Goal: Find specific page/section: Find specific page/section

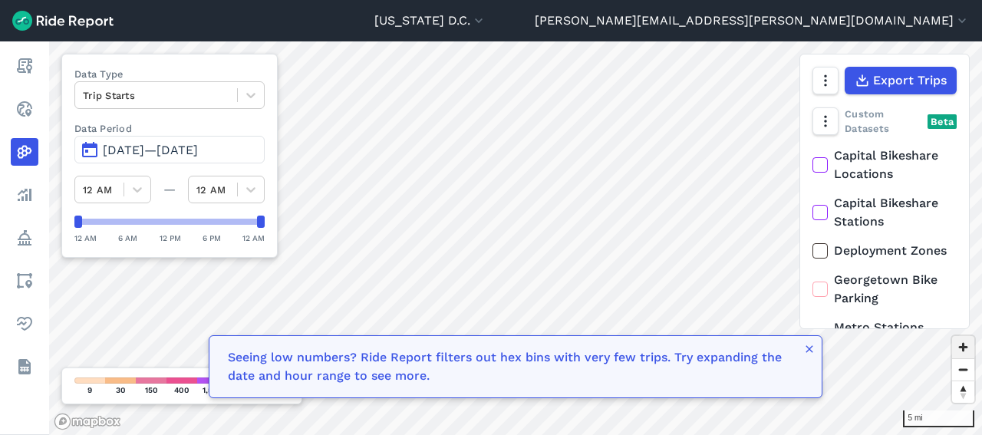
click at [959, 341] on span "Zoom in" at bounding box center [963, 347] width 22 height 22
click at [814, 353] on icon "button" at bounding box center [809, 349] width 12 height 12
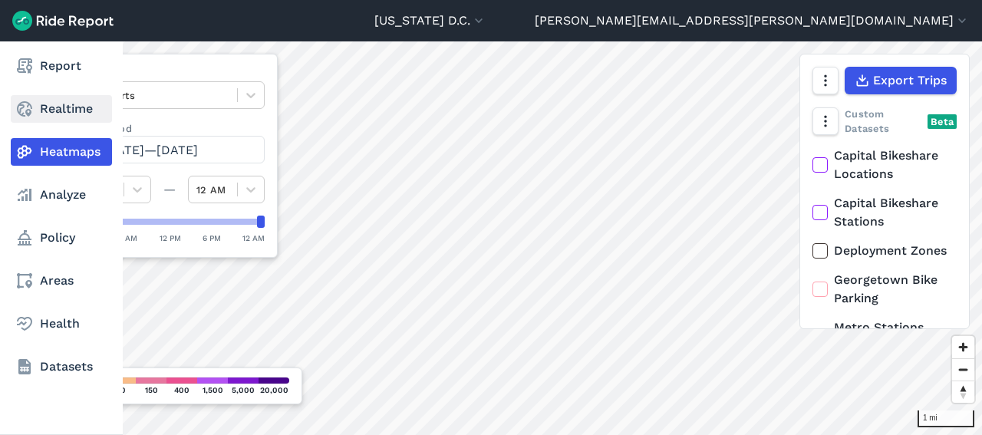
click at [38, 119] on link "Realtime" at bounding box center [61, 109] width 101 height 28
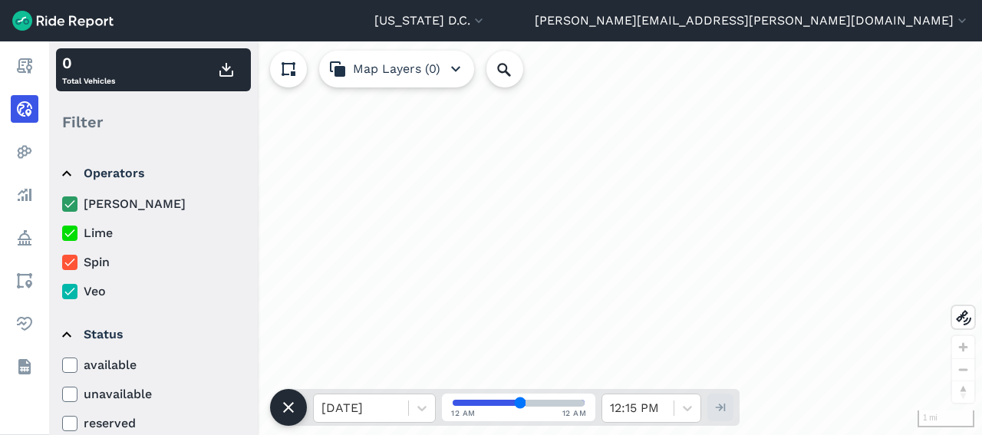
click at [76, 260] on icon at bounding box center [70, 262] width 14 height 15
click at [62, 260] on input "Spin" at bounding box center [62, 258] width 0 height 10
click at [70, 231] on icon at bounding box center [70, 232] width 14 height 15
click at [62, 231] on input "Lime" at bounding box center [62, 229] width 0 height 10
click at [70, 206] on icon at bounding box center [70, 203] width 14 height 15
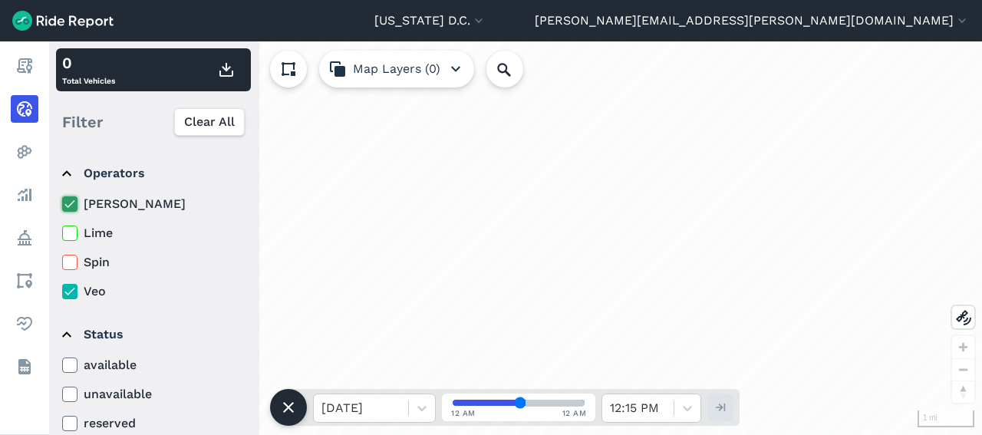
click at [62, 205] on input "[PERSON_NAME]" at bounding box center [62, 200] width 0 height 10
